Goal: Information Seeking & Learning: Learn about a topic

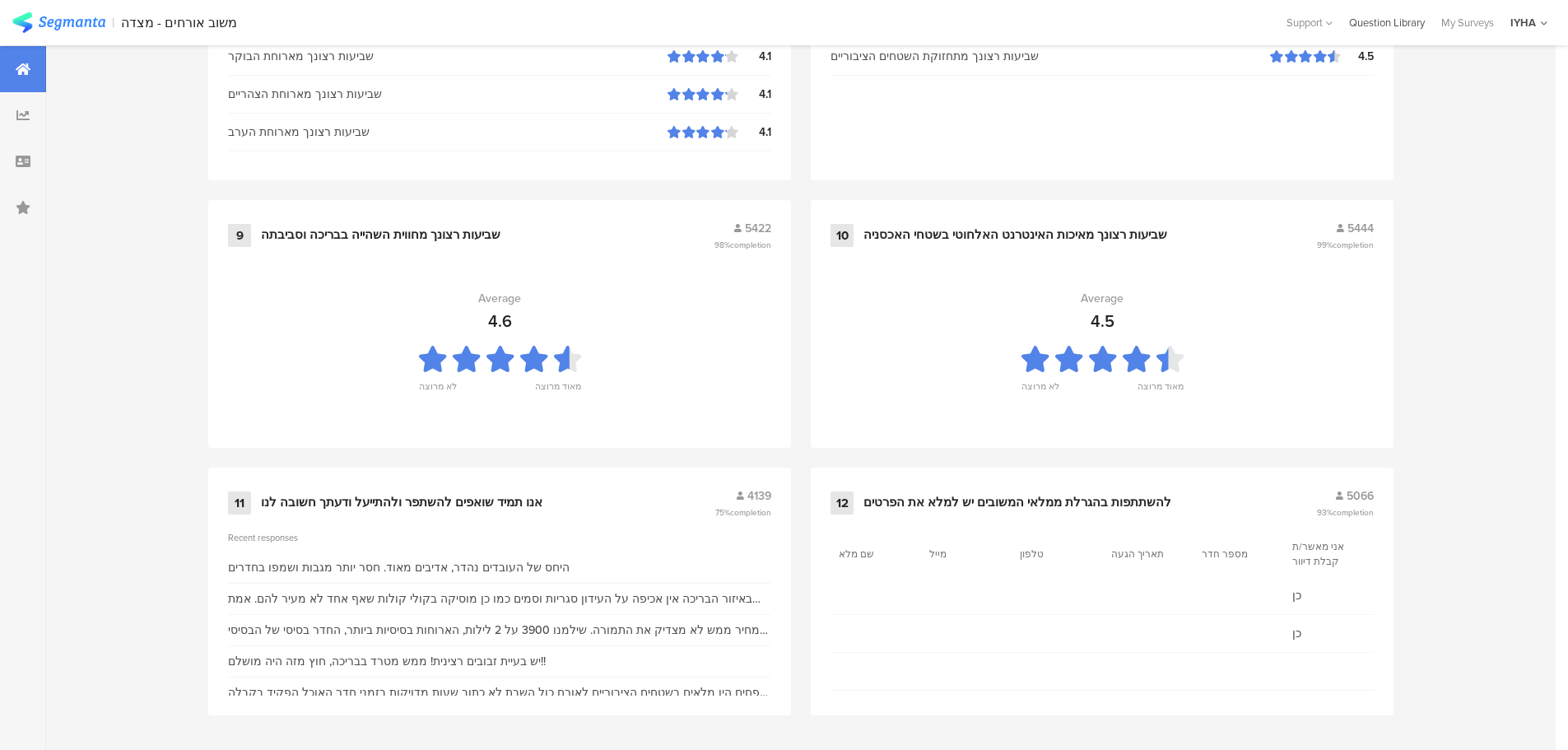
scroll to position [1664, 0]
click at [529, 596] on div "באיזור הבריכה אין אכיפה על העידון סגריות וסמים כמו כן מוסיקה בקולי קולות שאף אח…" at bounding box center [500, 599] width 543 height 17
click at [683, 501] on div "אנו תמיד שואפים להשתפר ולהתייעל ודעתך חשובה לנו" at bounding box center [485, 502] width 450 height 16
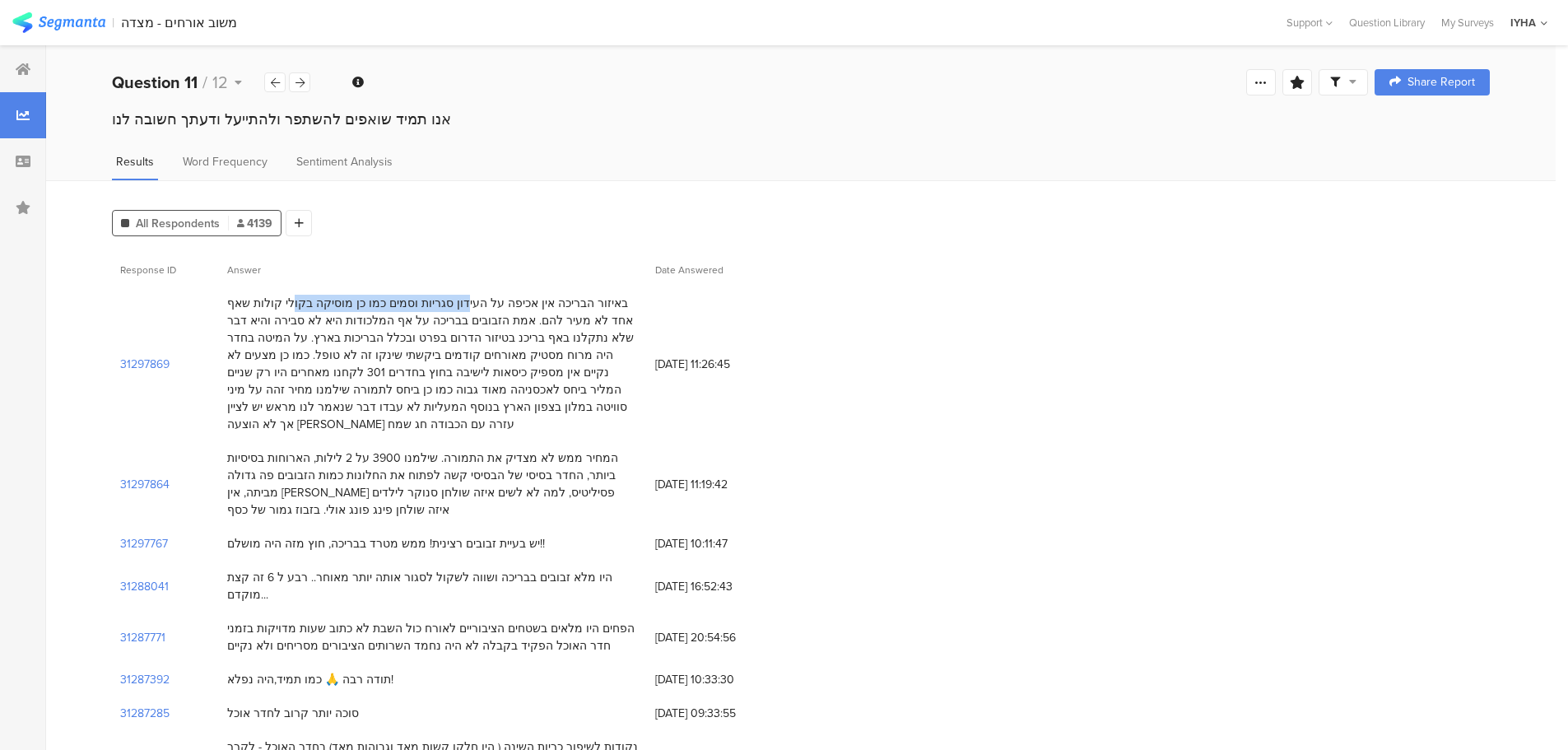
drag, startPoint x: 503, startPoint y: 306, endPoint x: 347, endPoint y: 303, distance: 156.0
click at [347, 303] on div "באיזור הבריכה אין אכיפה על העידון סגריות וסמים כמו כן מוסיקה בקולי קולות שאף אח…" at bounding box center [433, 364] width 412 height 138
click at [398, 305] on div "באיזור הבריכה אין אכיפה על העידון סגריות וסמים כמו כן מוסיקה בקולי קולות שאף אח…" at bounding box center [433, 364] width 412 height 138
drag, startPoint x: 275, startPoint y: 413, endPoint x: 438, endPoint y: 409, distance: 163.0
click at [435, 411] on div "באיזור הבריכה אין אכיפה על העידון סגריות וסמים כמו כן מוסיקה בקולי קולות שאף אח…" at bounding box center [433, 364] width 412 height 138
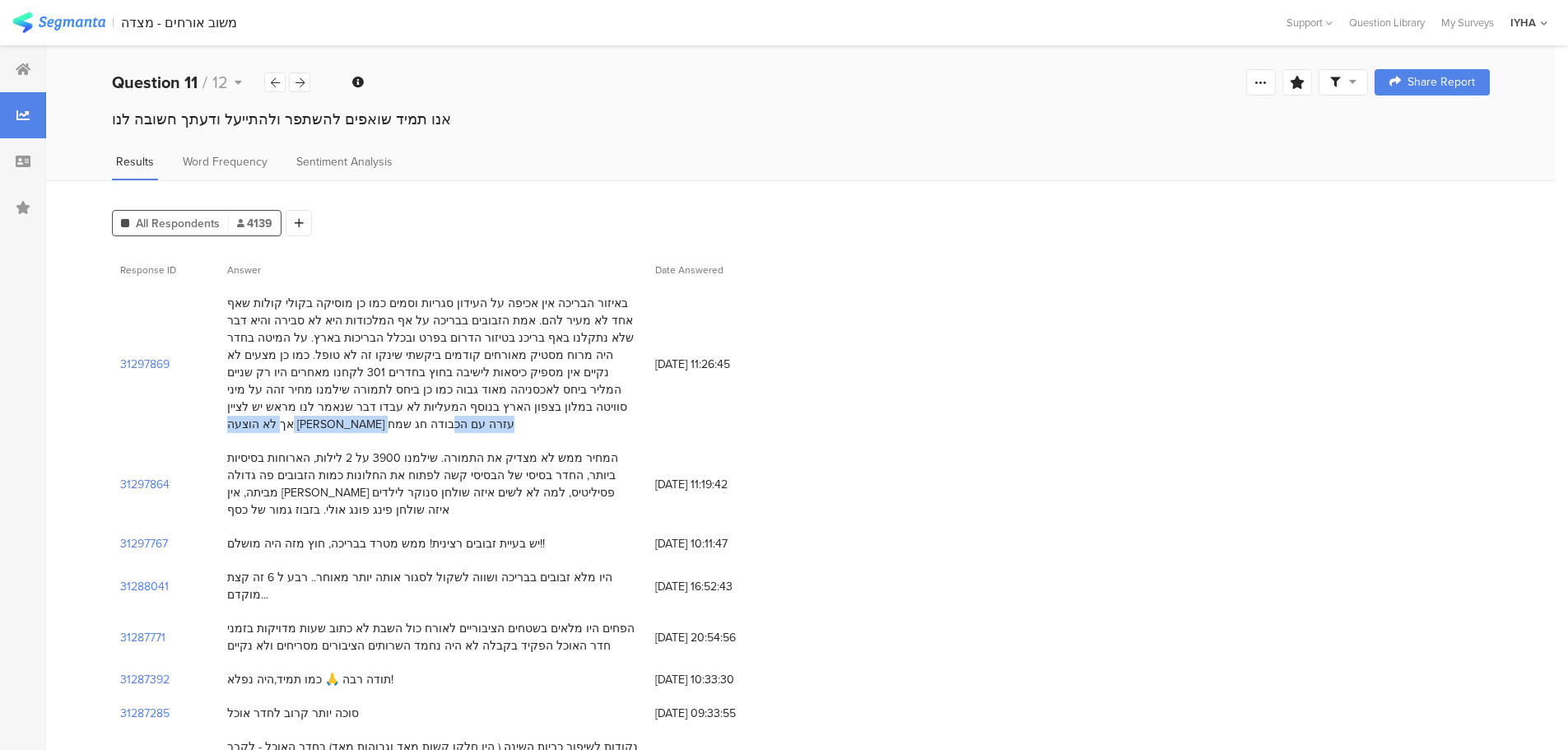
scroll to position [21, 0]
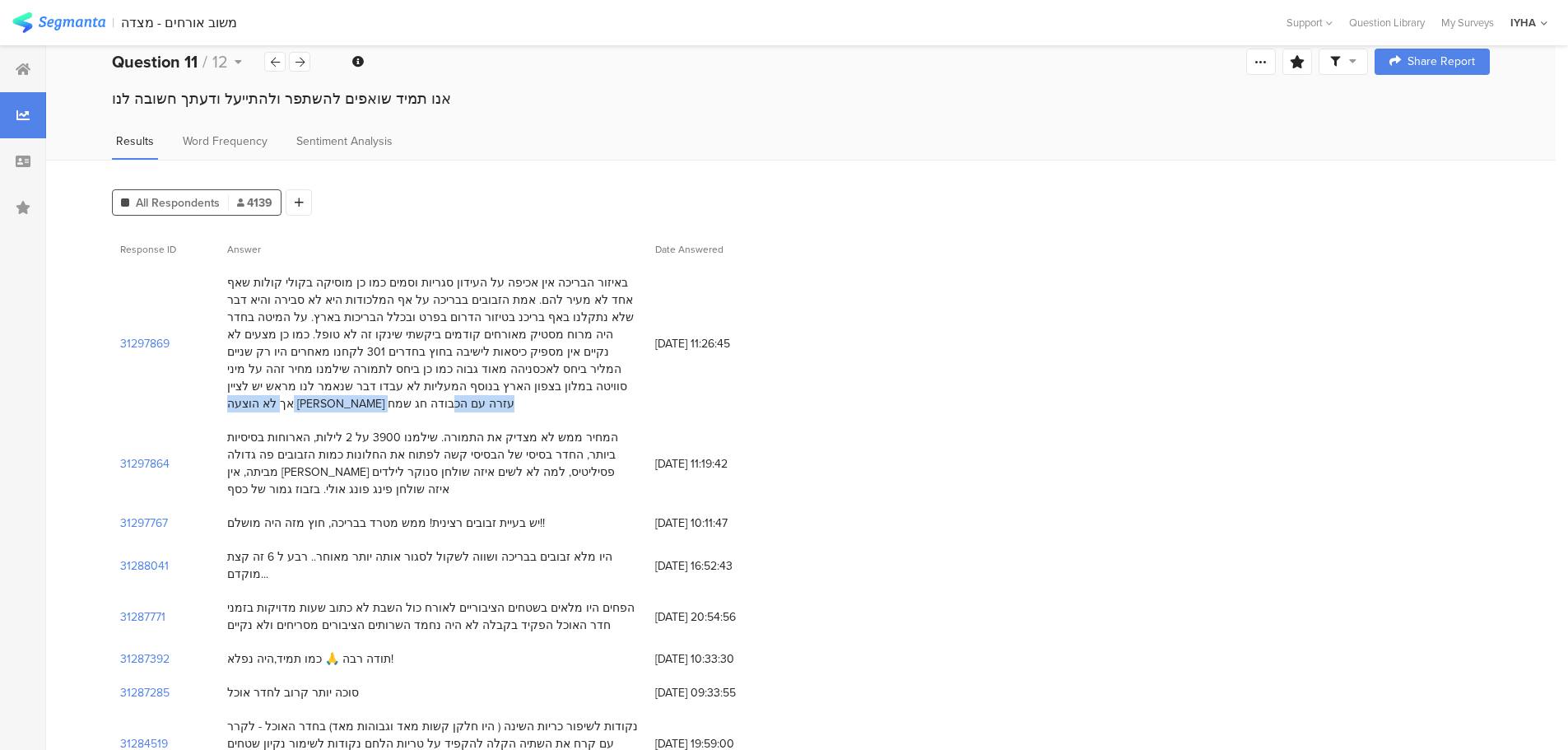
click at [524, 429] on div "המחיר ממש לא מצדיק את התמורה. שילמנו 3900 על 2 לילות, הארוחות בסיסיות ביותר, הח…" at bounding box center [433, 463] width 412 height 69
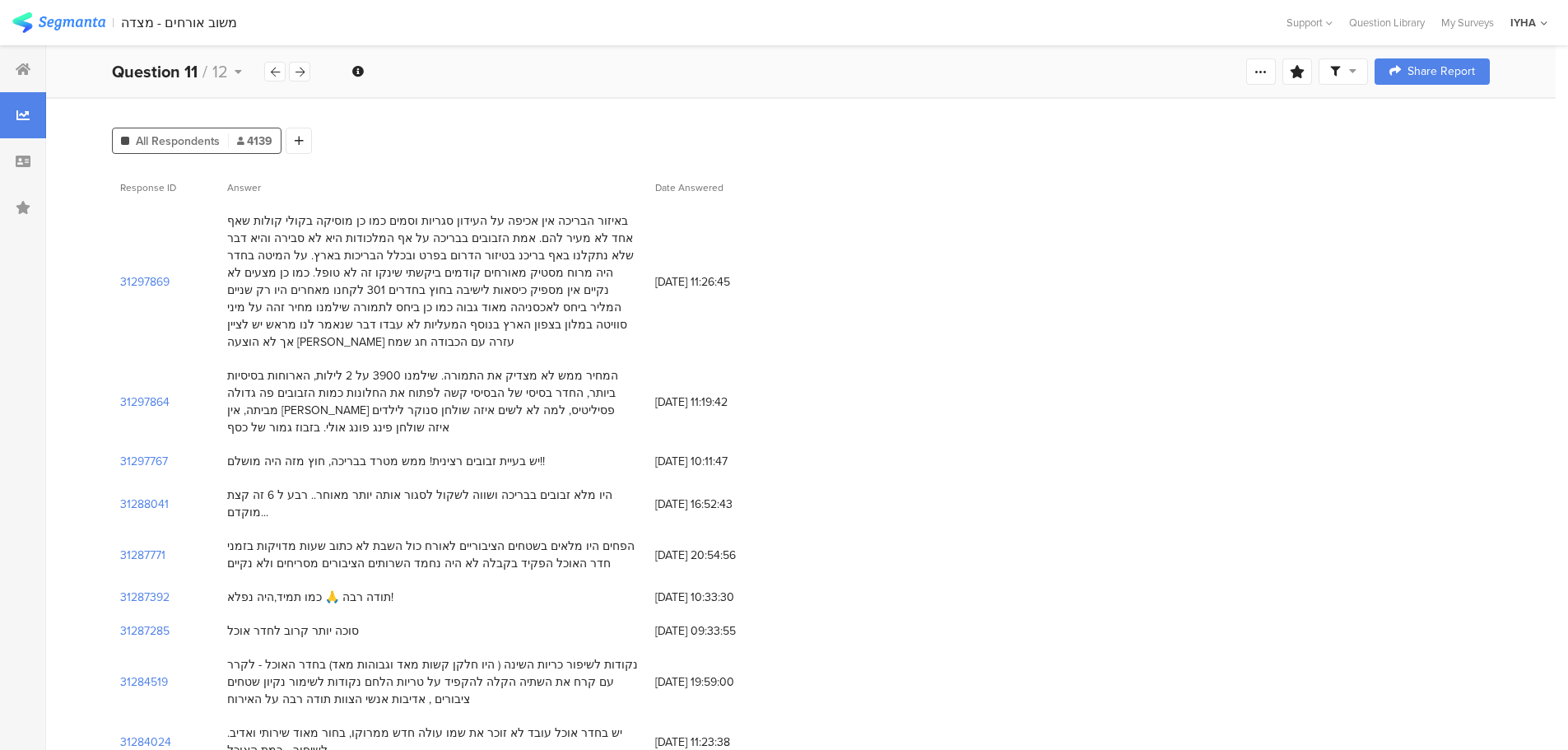
scroll to position [0, 0]
